Goal: Task Accomplishment & Management: Manage account settings

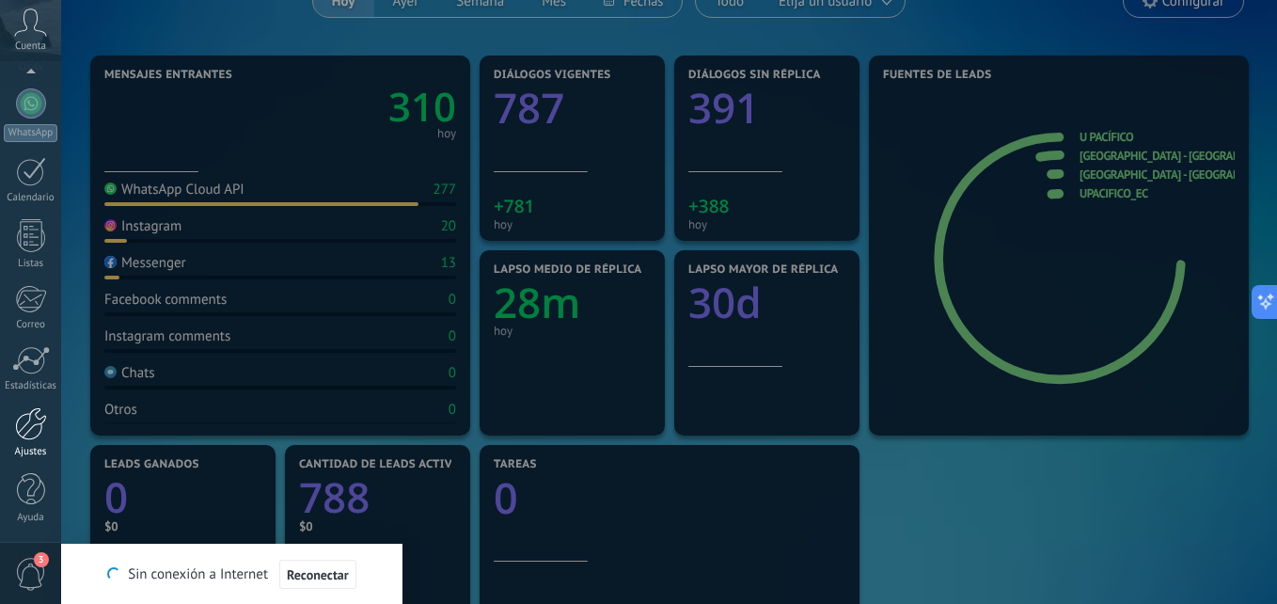
click at [33, 420] on div at bounding box center [31, 423] width 32 height 33
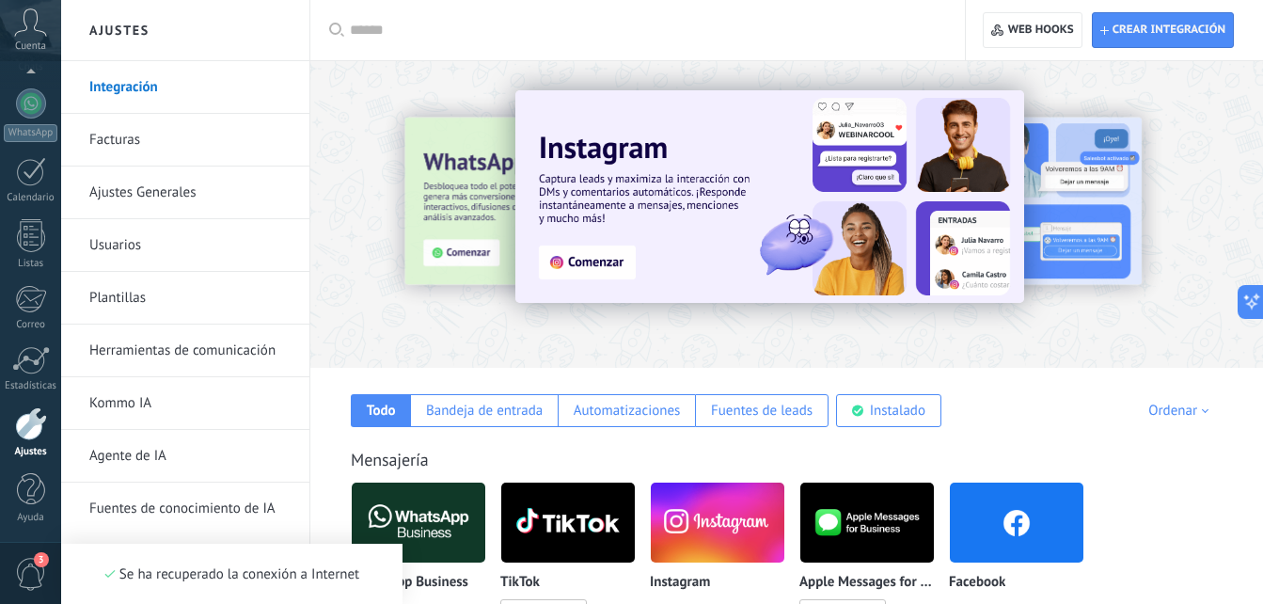
click at [154, 256] on link "Usuarios" at bounding box center [189, 245] width 201 height 53
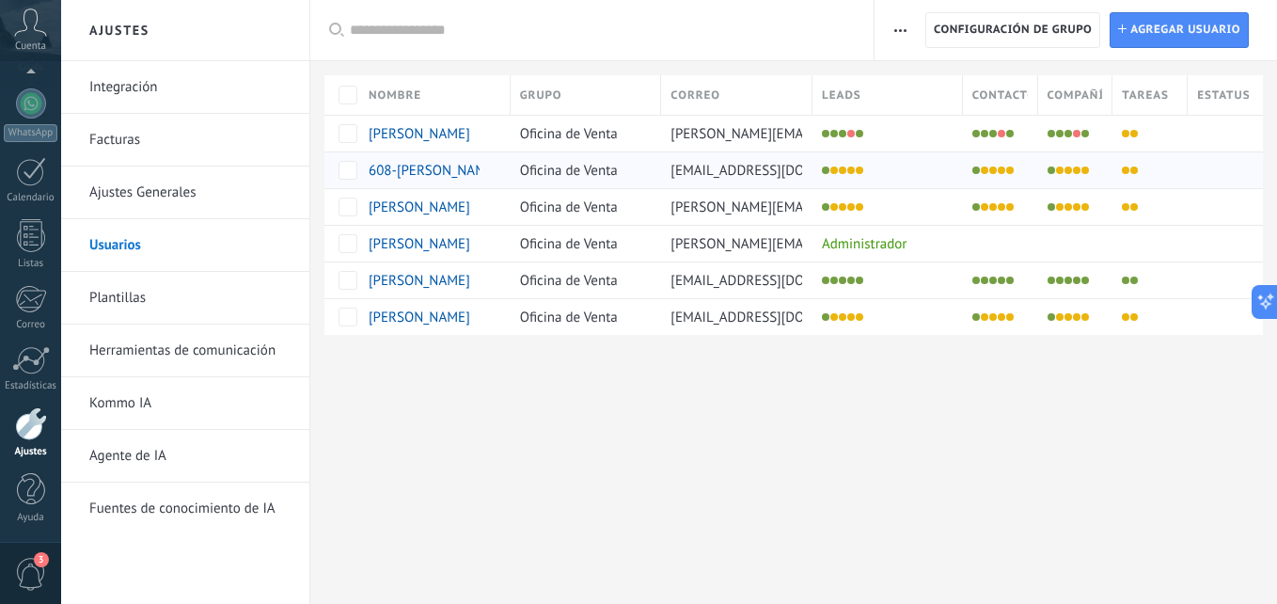
click at [432, 168] on span "608-[PERSON_NAME]" at bounding box center [434, 171] width 130 height 18
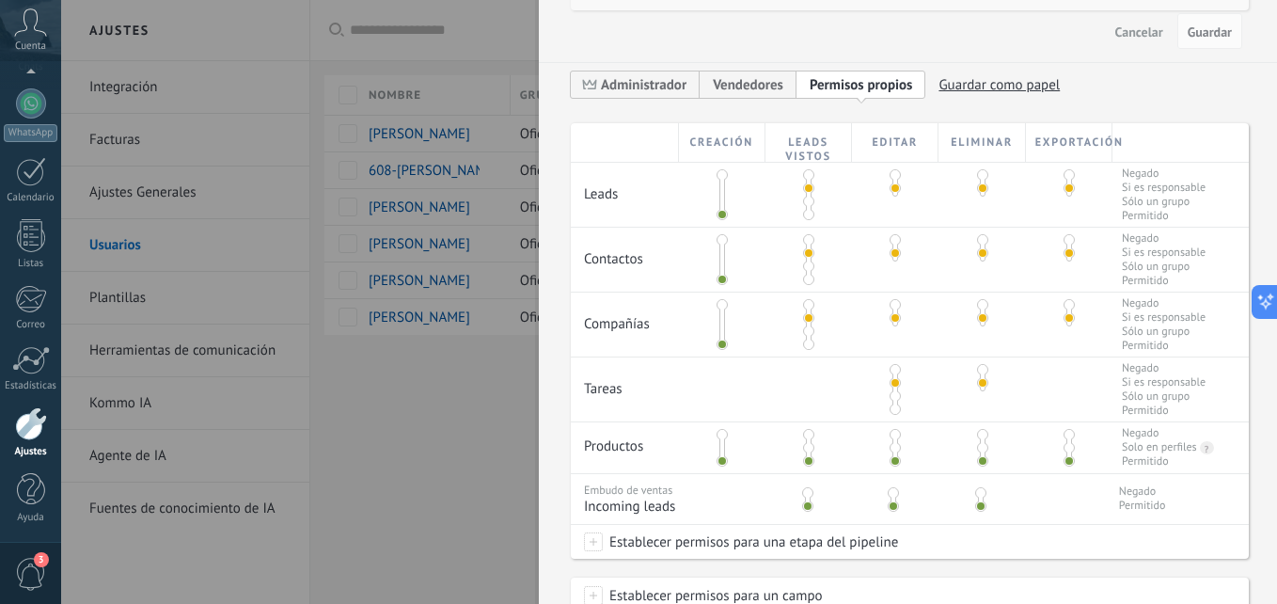
scroll to position [376, 0]
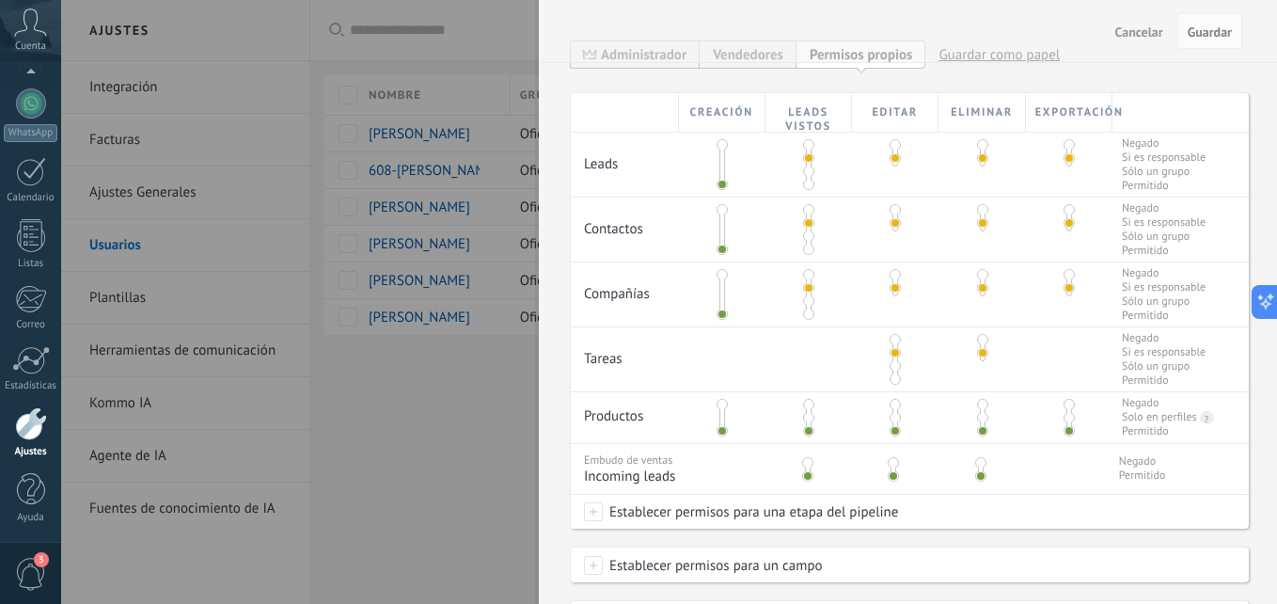
click at [810, 185] on span at bounding box center [808, 184] width 11 height 11
click at [889, 177] on span at bounding box center [894, 170] width 11 height 11
click at [808, 244] on div at bounding box center [808, 229] width 86 height 64
click at [807, 242] on span at bounding box center [808, 235] width 11 height 11
click at [811, 245] on div at bounding box center [808, 229] width 86 height 64
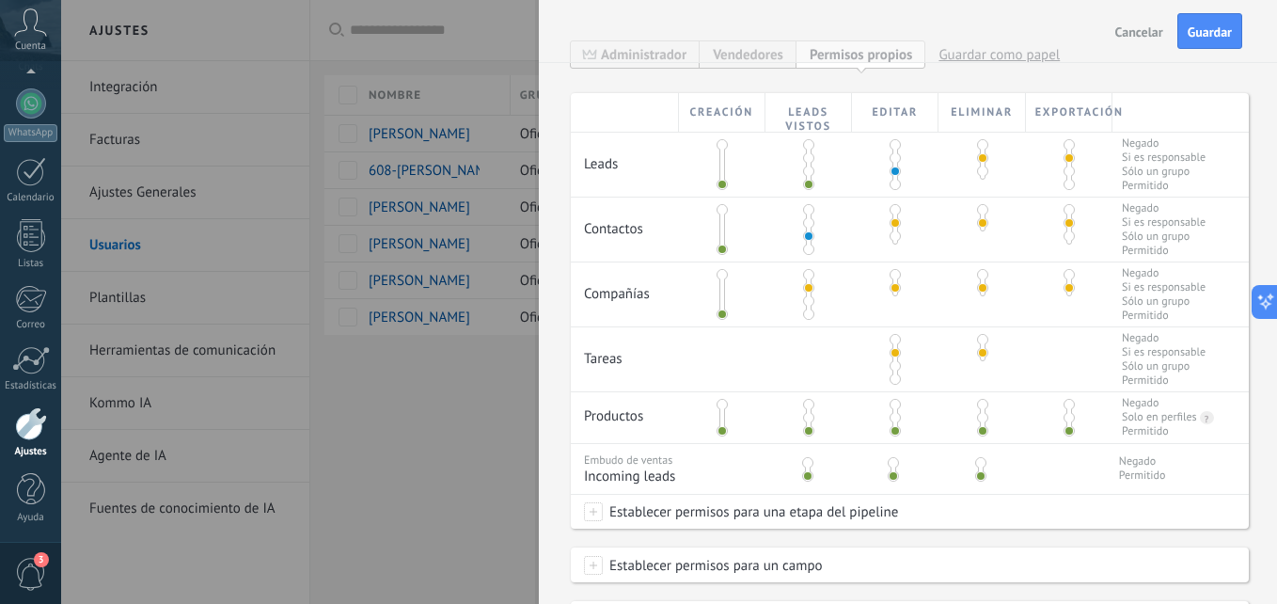
click at [805, 252] on span at bounding box center [808, 248] width 11 height 11
click at [803, 313] on span at bounding box center [808, 313] width 11 height 11
click at [892, 310] on span at bounding box center [894, 313] width 11 height 11
click at [978, 275] on span at bounding box center [982, 274] width 11 height 11
click at [1063, 277] on span at bounding box center [1068, 274] width 11 height 11
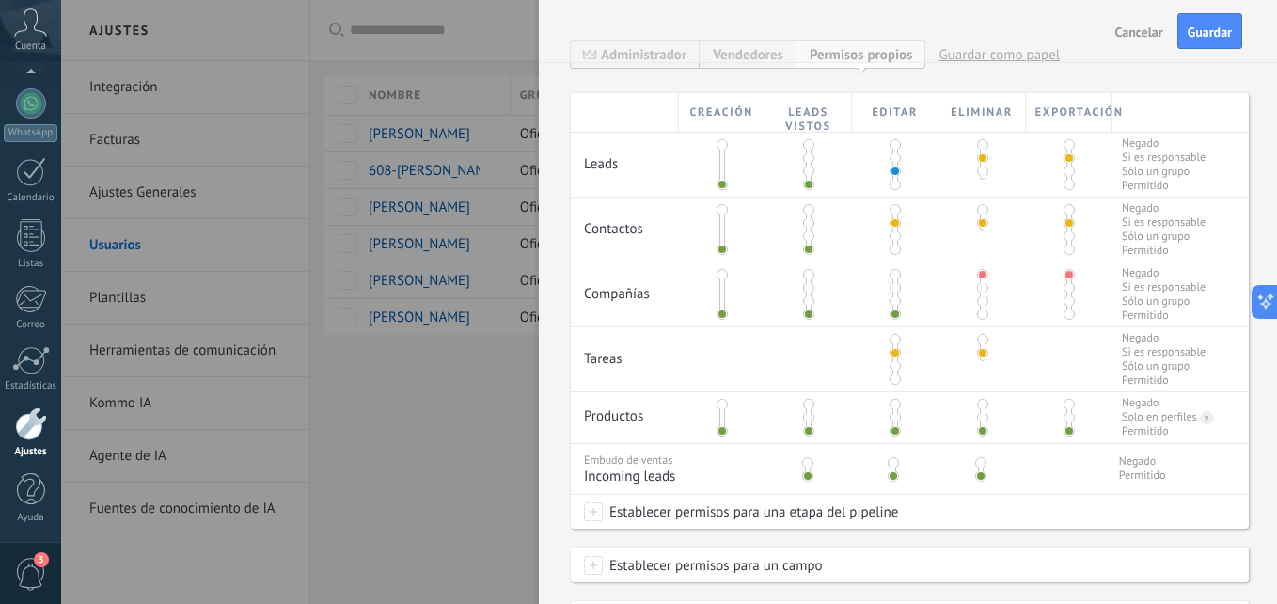
click at [977, 206] on span at bounding box center [982, 209] width 11 height 11
drag, startPoint x: 1064, startPoint y: 207, endPoint x: 991, endPoint y: 149, distance: 93.1
click at [1063, 207] on span at bounding box center [1068, 209] width 11 height 11
click at [977, 139] on span at bounding box center [982, 144] width 11 height 11
click at [1063, 222] on span at bounding box center [1068, 222] width 11 height 11
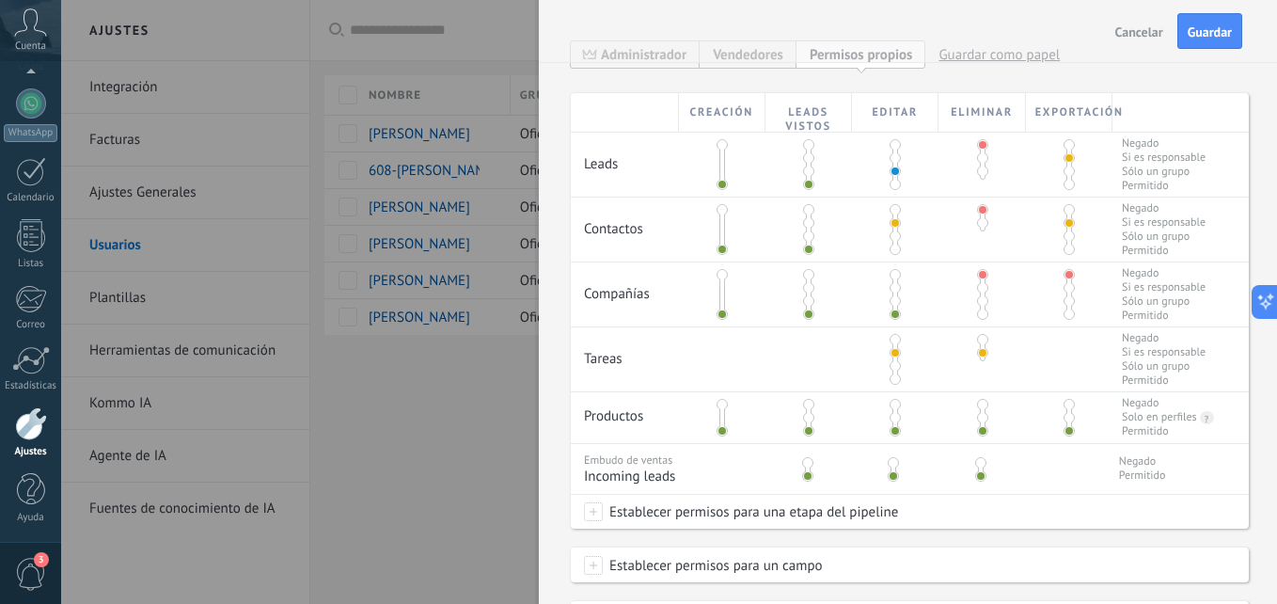
click at [1064, 289] on span at bounding box center [1068, 287] width 11 height 11
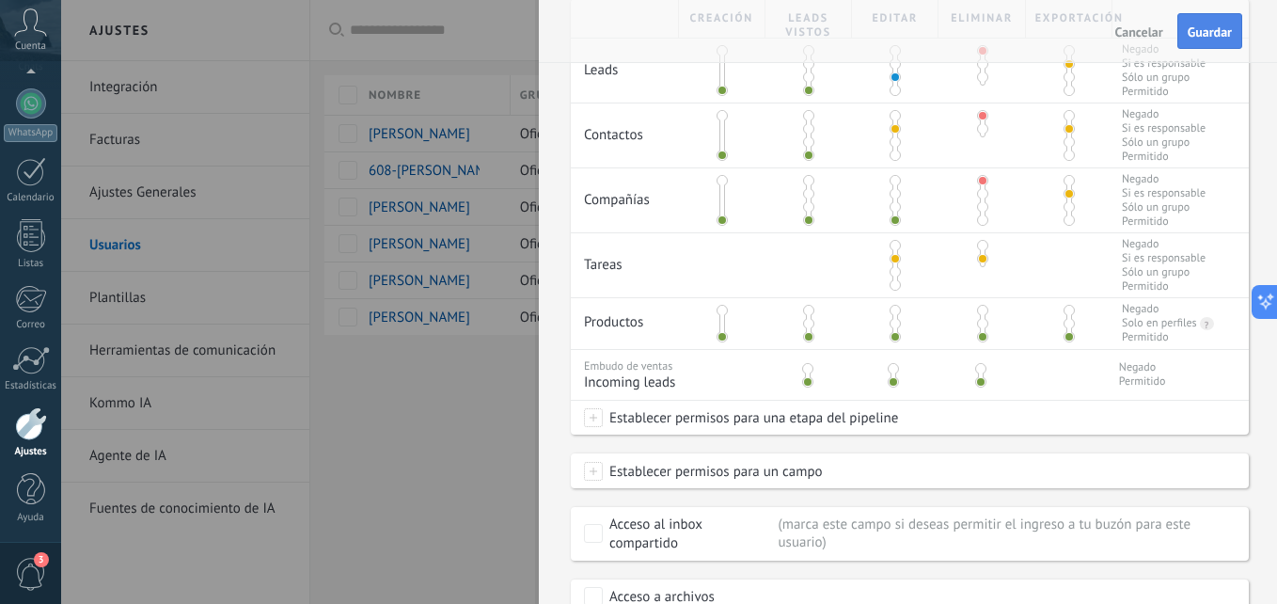
click at [1202, 23] on button "Guardar" at bounding box center [1209, 31] width 65 height 36
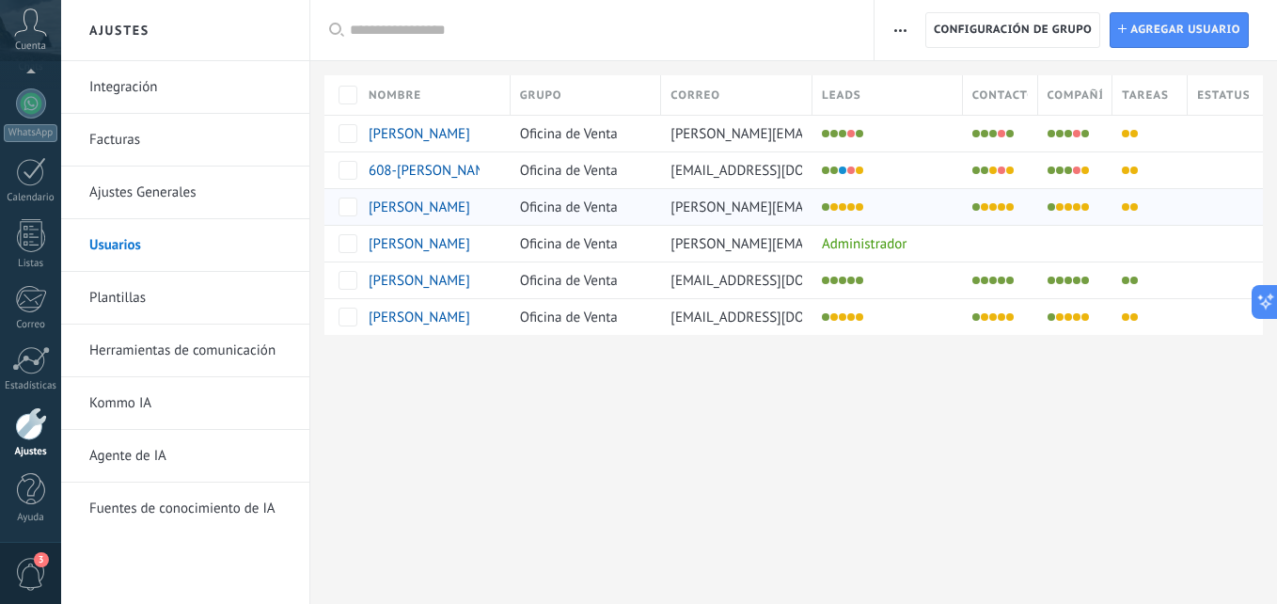
click at [427, 208] on span "[PERSON_NAME]" at bounding box center [420, 207] width 102 height 18
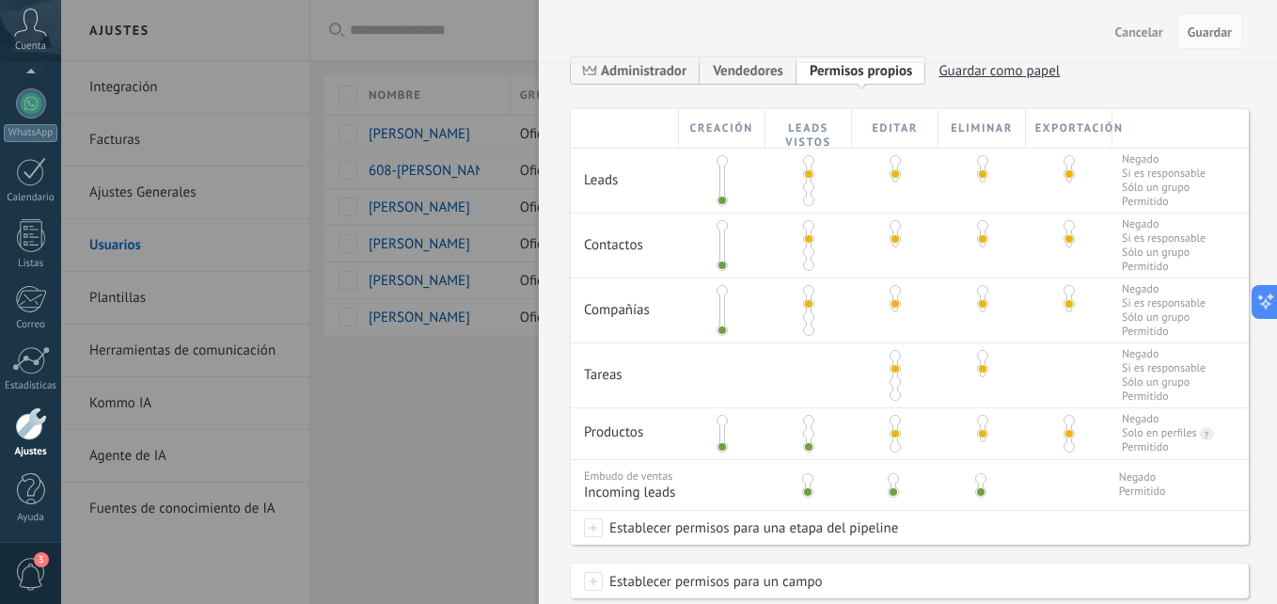
scroll to position [376, 0]
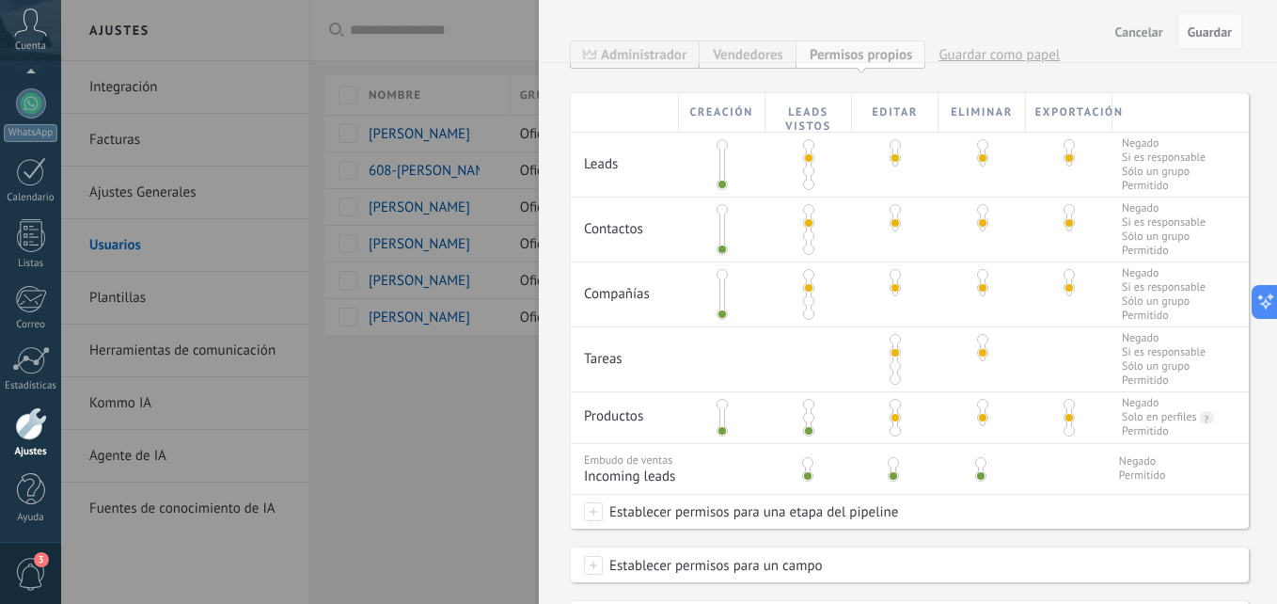
click at [806, 183] on span at bounding box center [808, 184] width 11 height 11
click at [893, 181] on span at bounding box center [894, 184] width 11 height 11
click at [979, 143] on span at bounding box center [982, 144] width 11 height 11
click at [1065, 186] on span at bounding box center [1068, 184] width 11 height 11
click at [810, 240] on span at bounding box center [808, 235] width 11 height 11
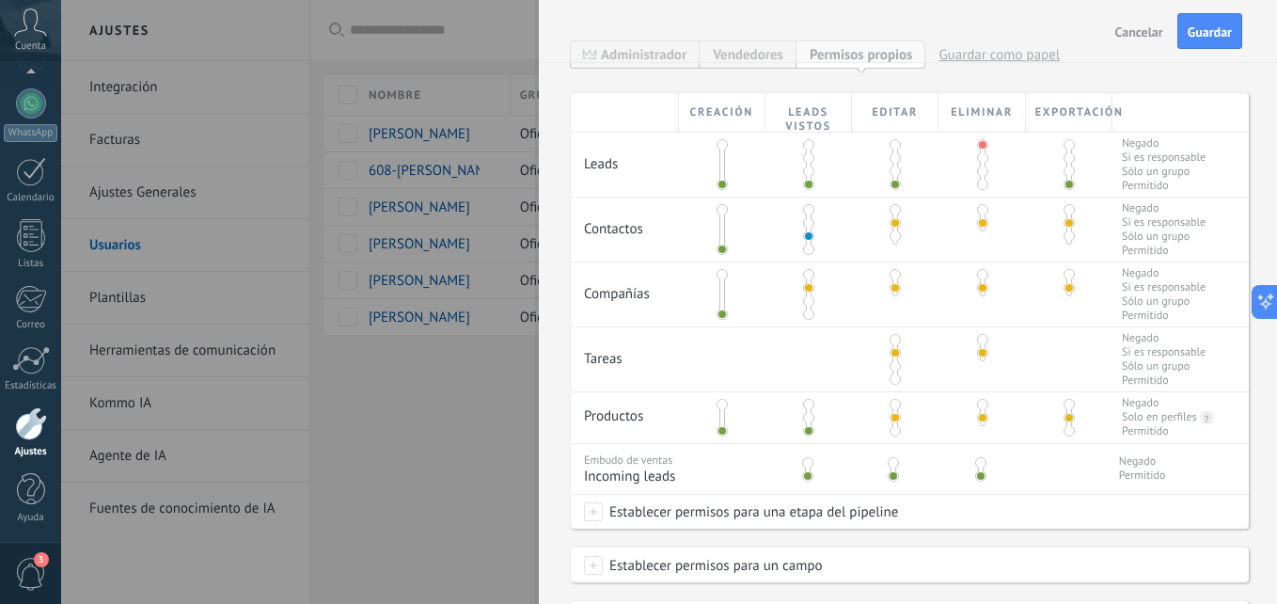
click at [808, 249] on span at bounding box center [808, 248] width 11 height 11
click at [892, 245] on span at bounding box center [894, 248] width 11 height 11
click at [977, 211] on span at bounding box center [982, 209] width 11 height 11
click at [1063, 251] on span at bounding box center [1068, 248] width 11 height 11
click at [805, 311] on span at bounding box center [808, 313] width 11 height 11
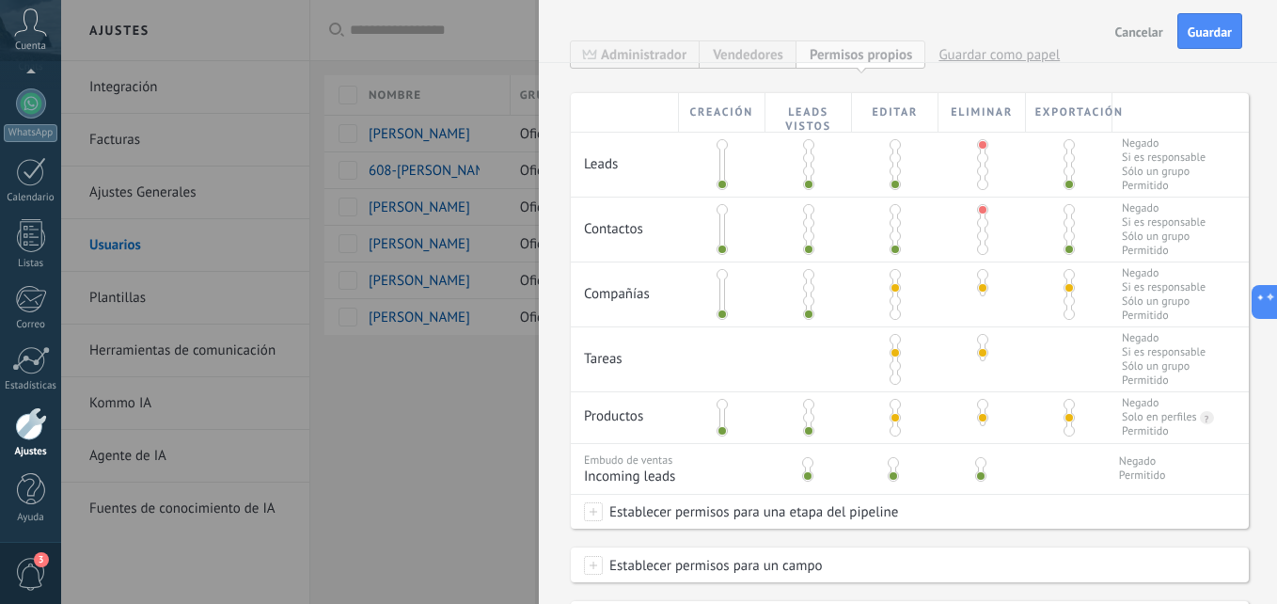
drag, startPoint x: 893, startPoint y: 313, endPoint x: 908, endPoint y: 295, distance: 23.4
click at [892, 313] on span at bounding box center [894, 313] width 11 height 11
click at [977, 276] on span at bounding box center [982, 274] width 11 height 11
click at [1063, 316] on span at bounding box center [1068, 313] width 11 height 11
click at [1185, 38] on button "Guardar" at bounding box center [1209, 31] width 65 height 36
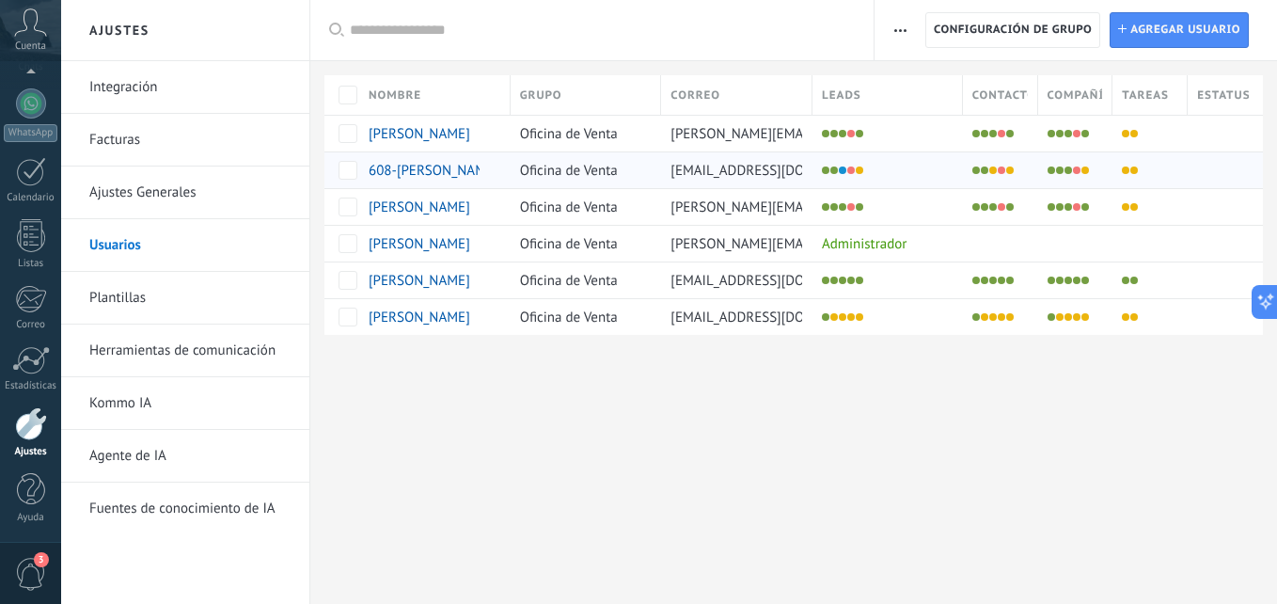
click at [441, 164] on span "608-[PERSON_NAME]" at bounding box center [434, 171] width 130 height 18
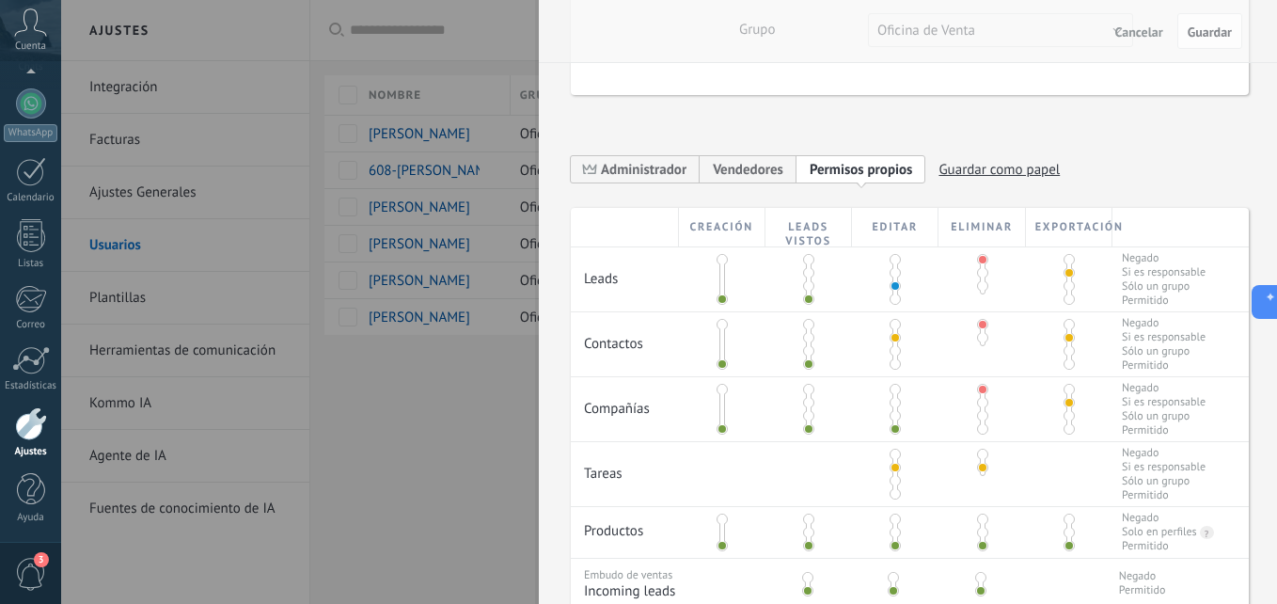
scroll to position [282, 0]
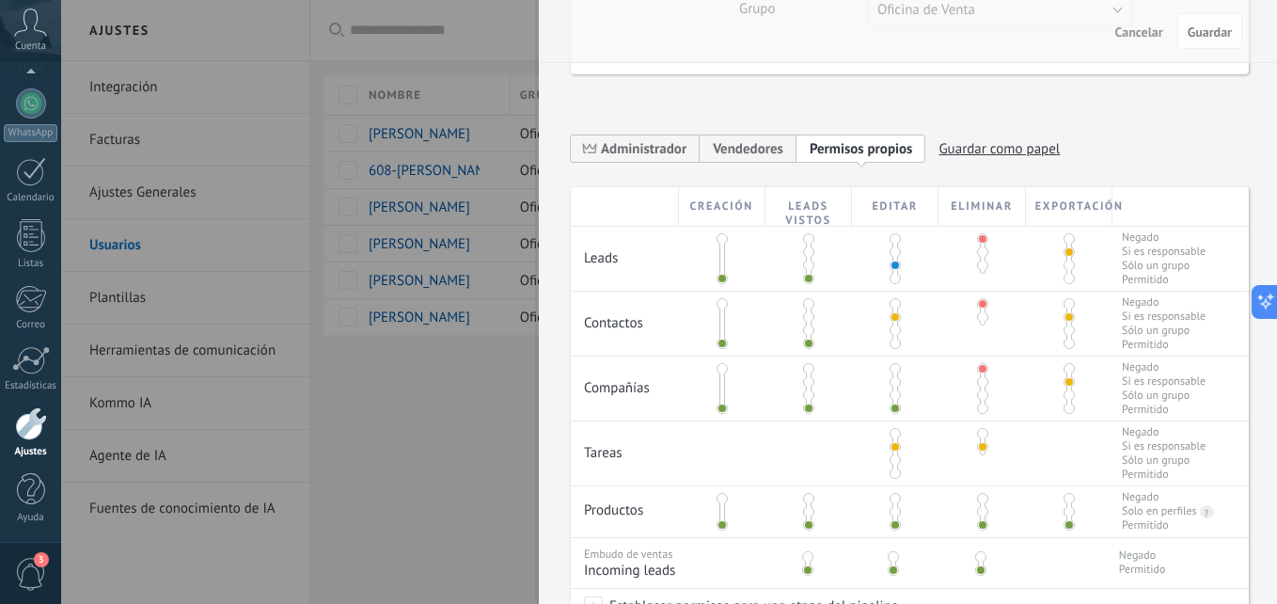
click at [892, 275] on span at bounding box center [894, 278] width 11 height 11
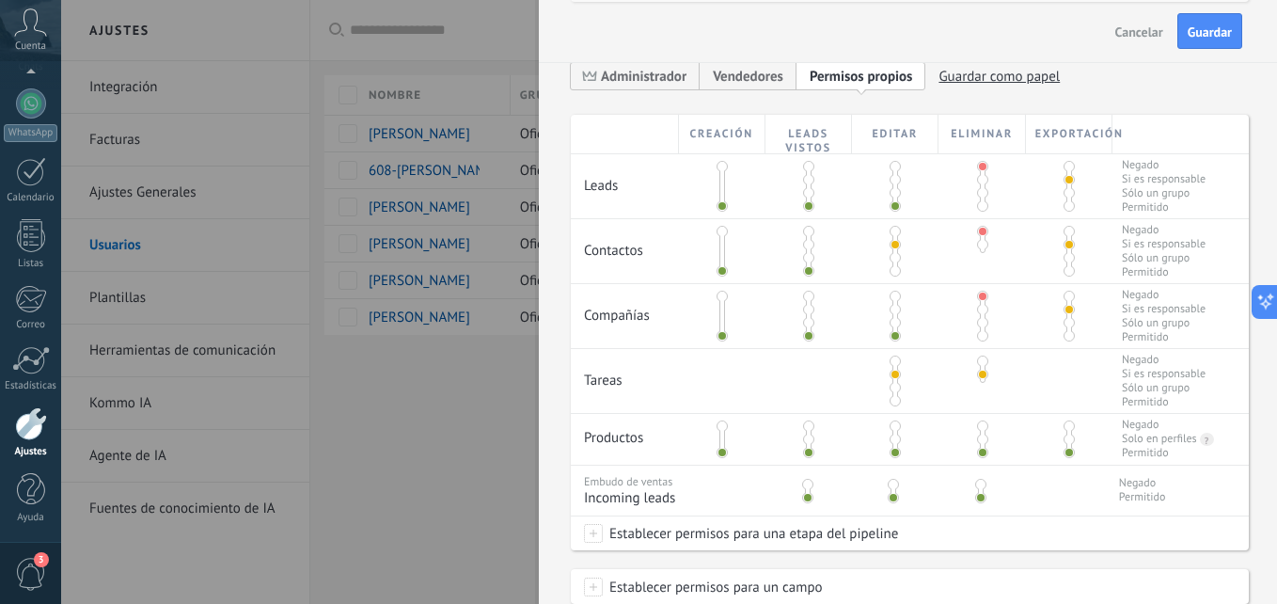
scroll to position [376, 0]
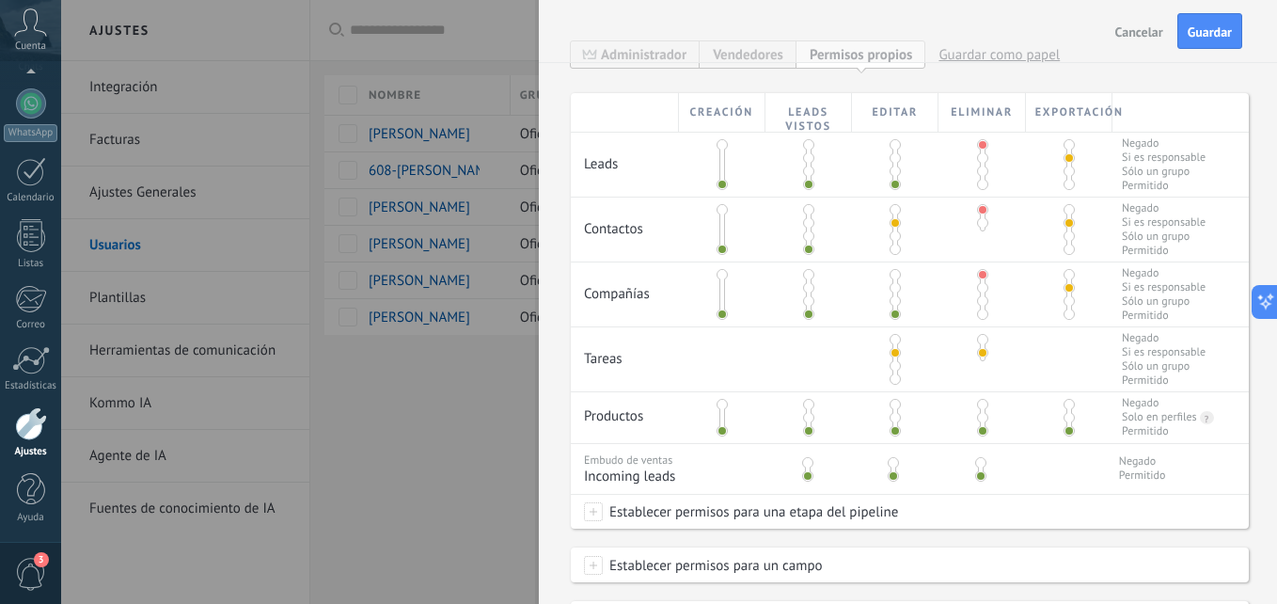
click at [890, 250] on span at bounding box center [894, 248] width 11 height 11
click at [1213, 29] on span "Guardar" at bounding box center [1209, 31] width 44 height 13
